Goal: Task Accomplishment & Management: Manage account settings

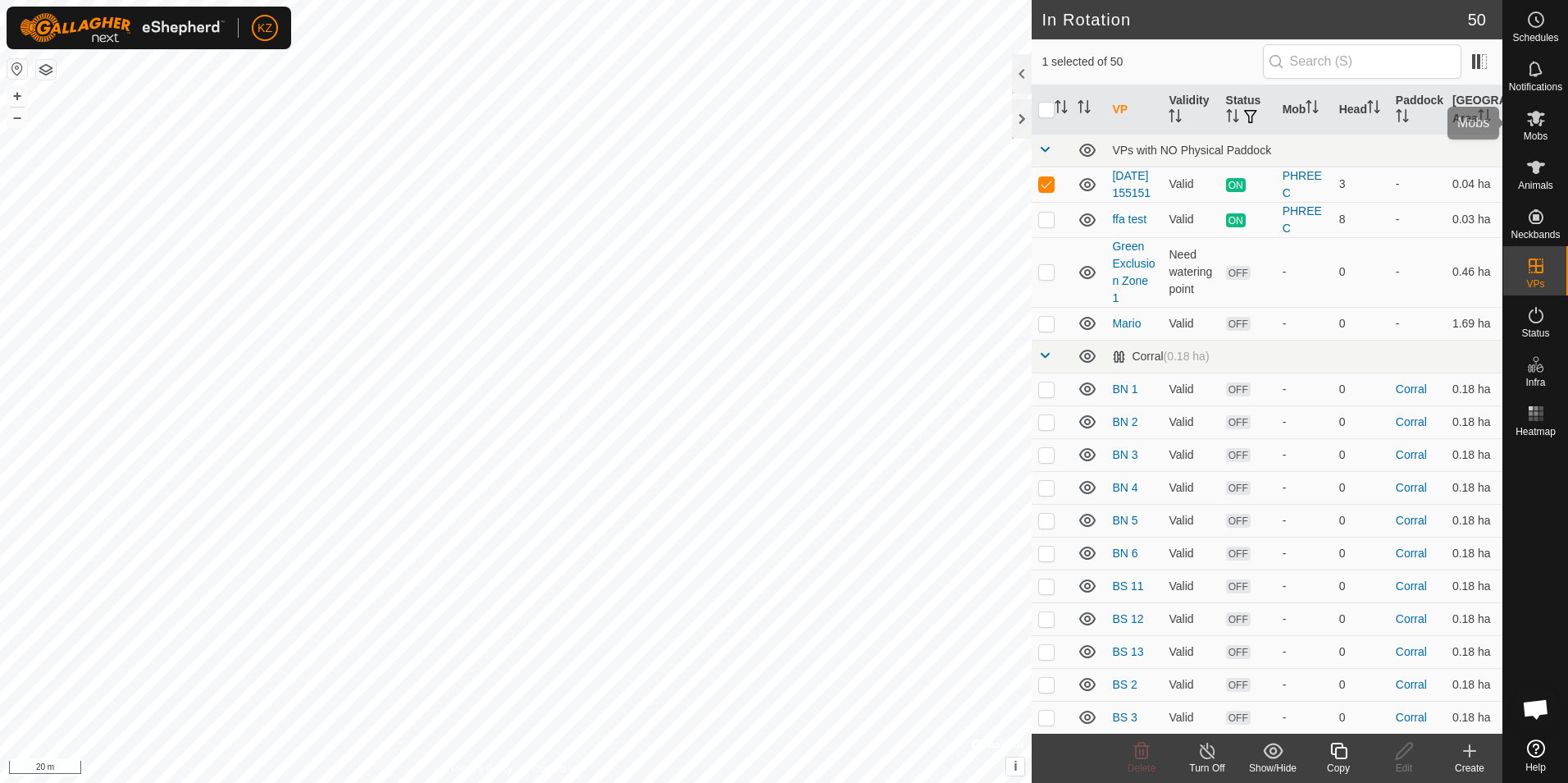
click at [1548, 116] on es-mob-svg-icon at bounding box center [1536, 118] width 30 height 27
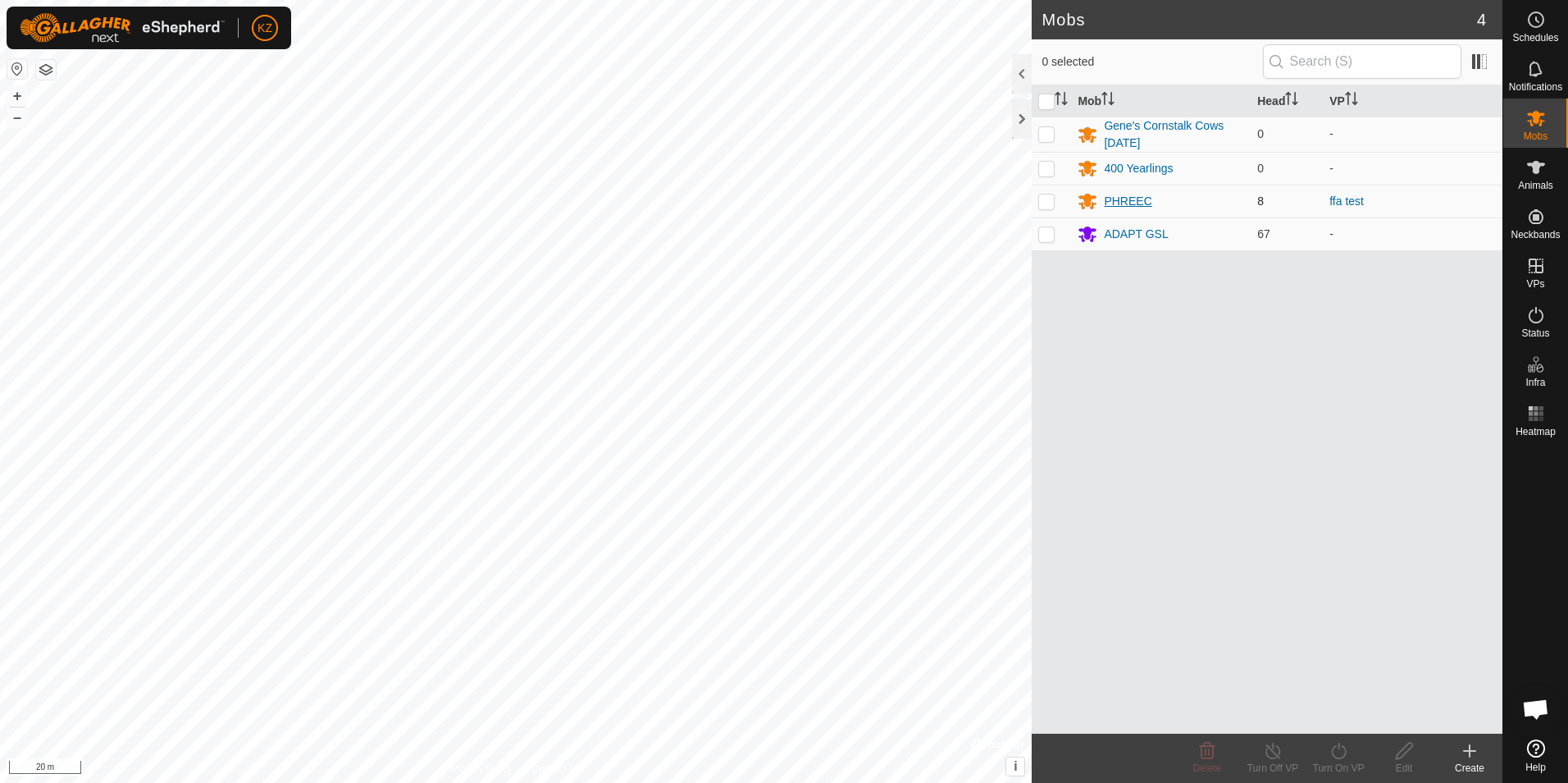
click at [1144, 206] on div "PHREEC" at bounding box center [1128, 201] width 47 height 17
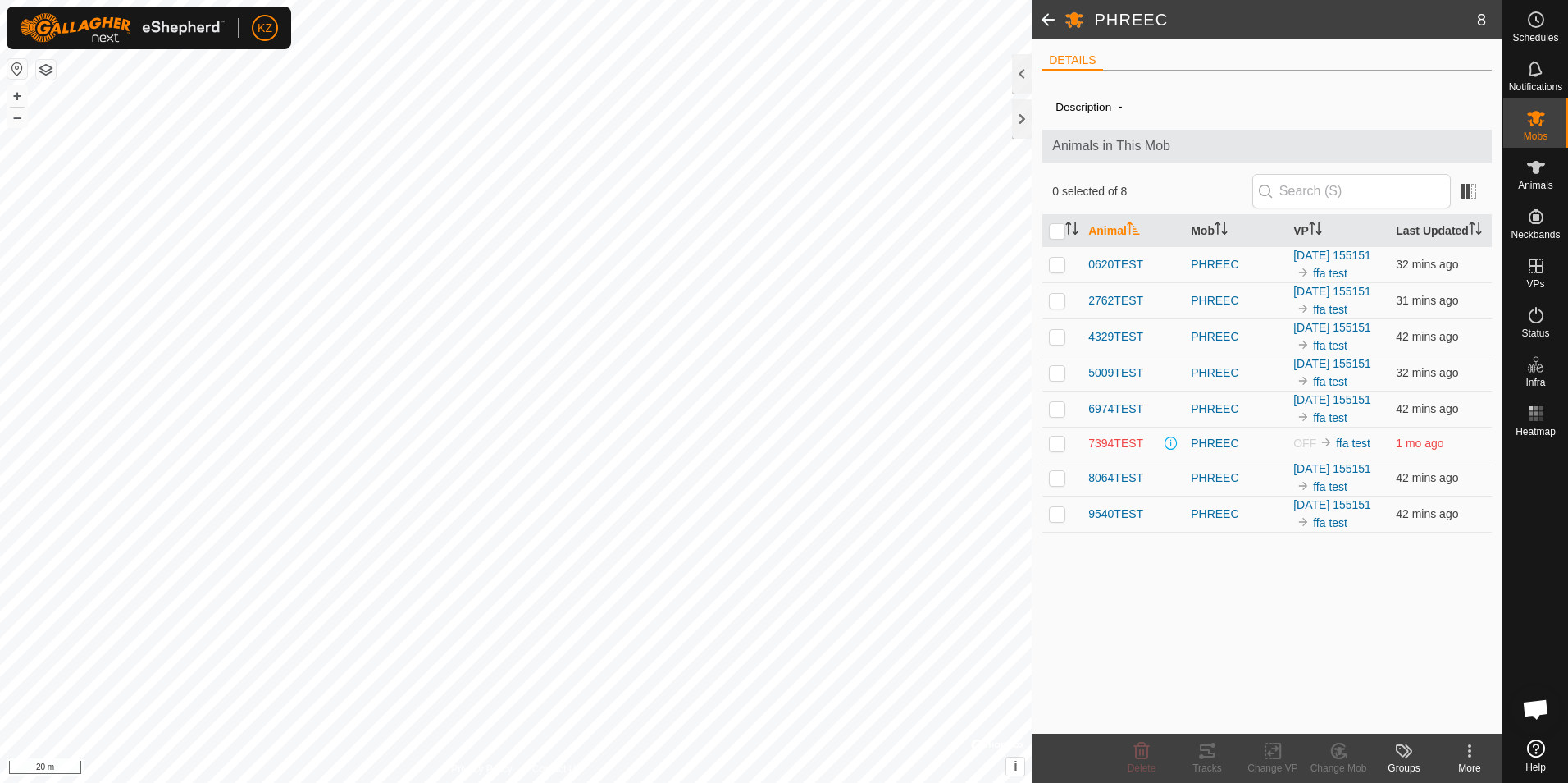
click at [1165, 449] on span at bounding box center [1171, 442] width 13 height 13
click at [1141, 452] on span "7394TEST" at bounding box center [1116, 442] width 55 height 17
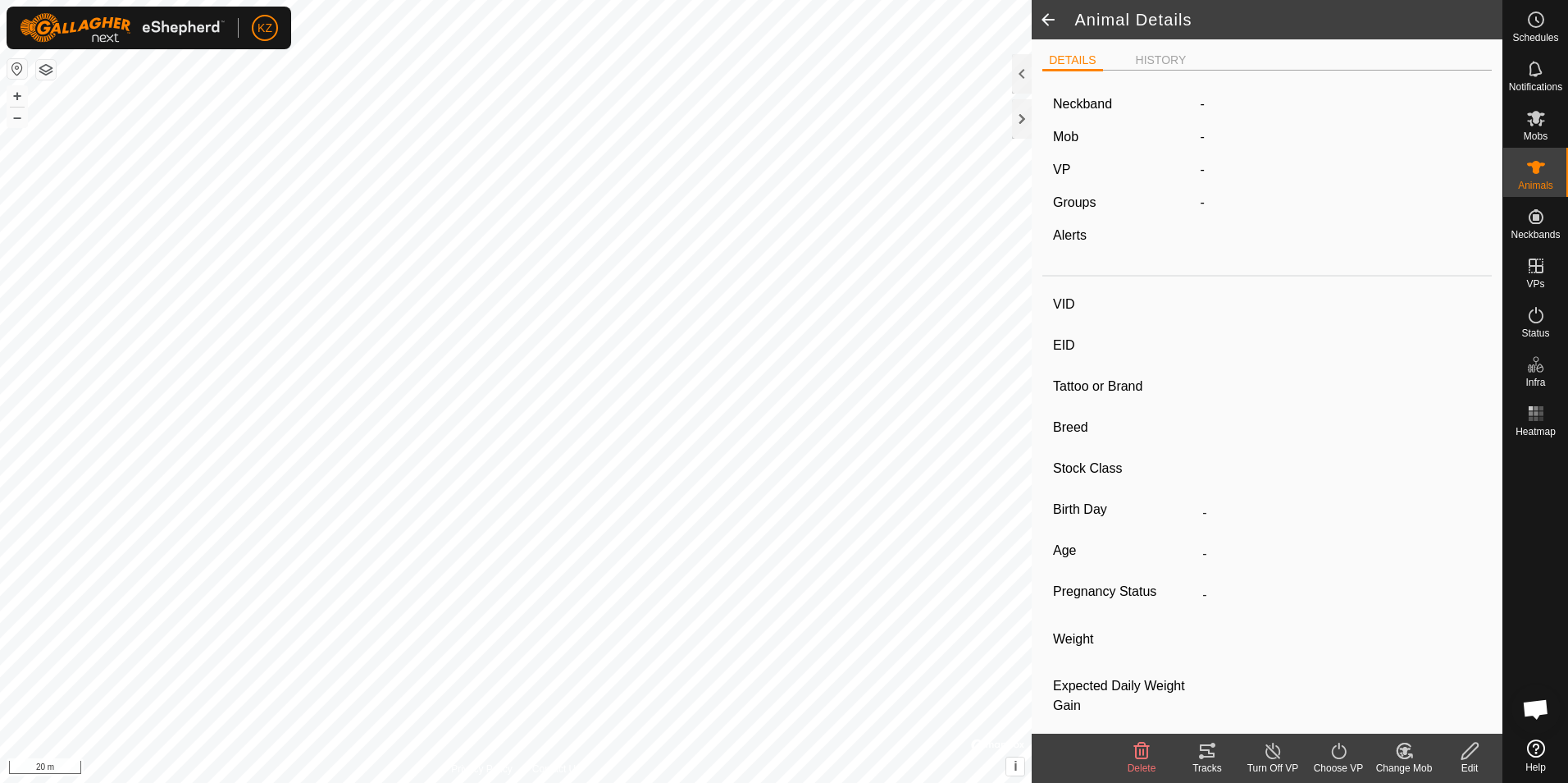
type input "7394TEST"
type input "-"
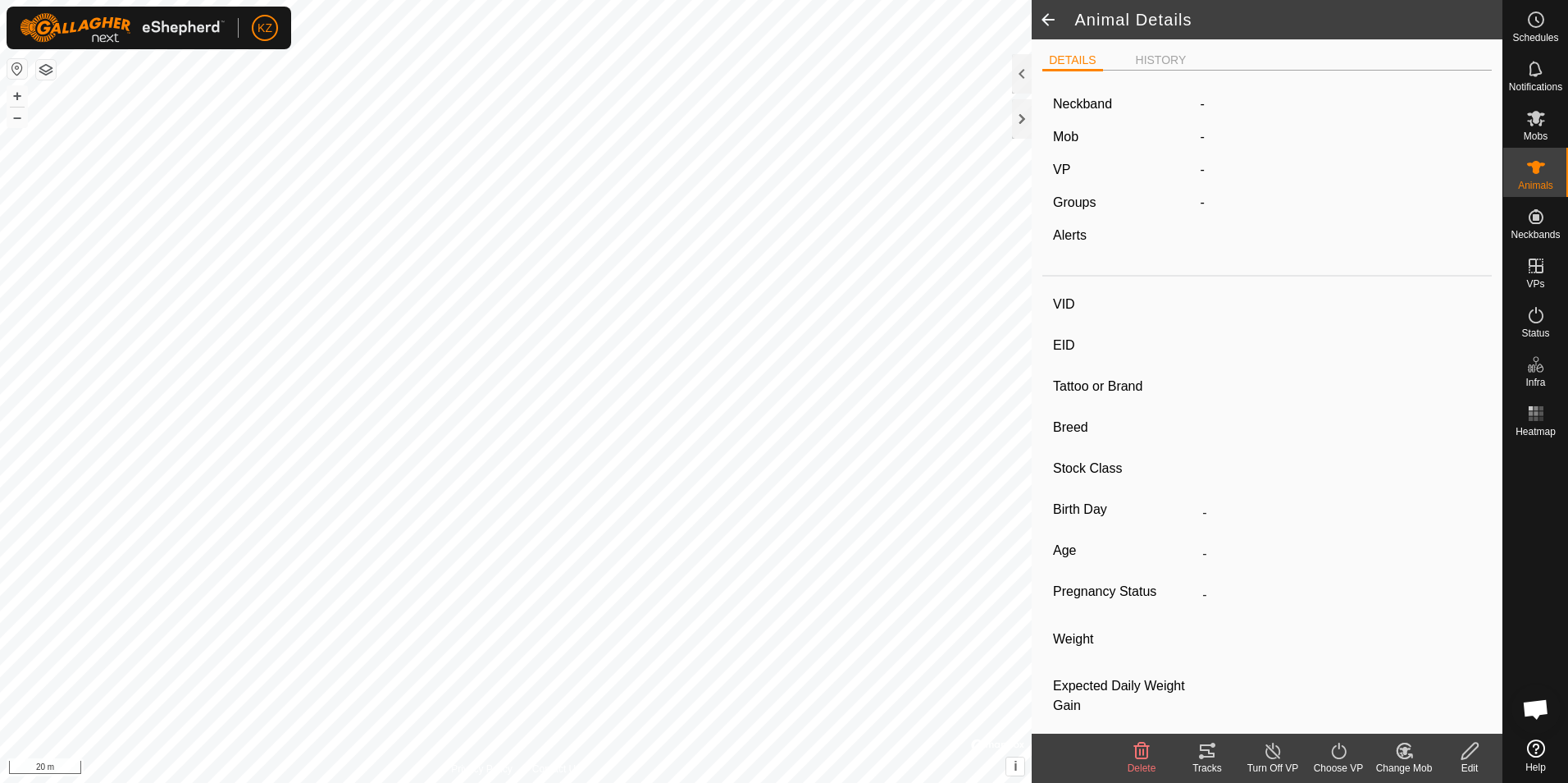
type input "0 kg"
type input "-"
